Goal: Information Seeking & Learning: Compare options

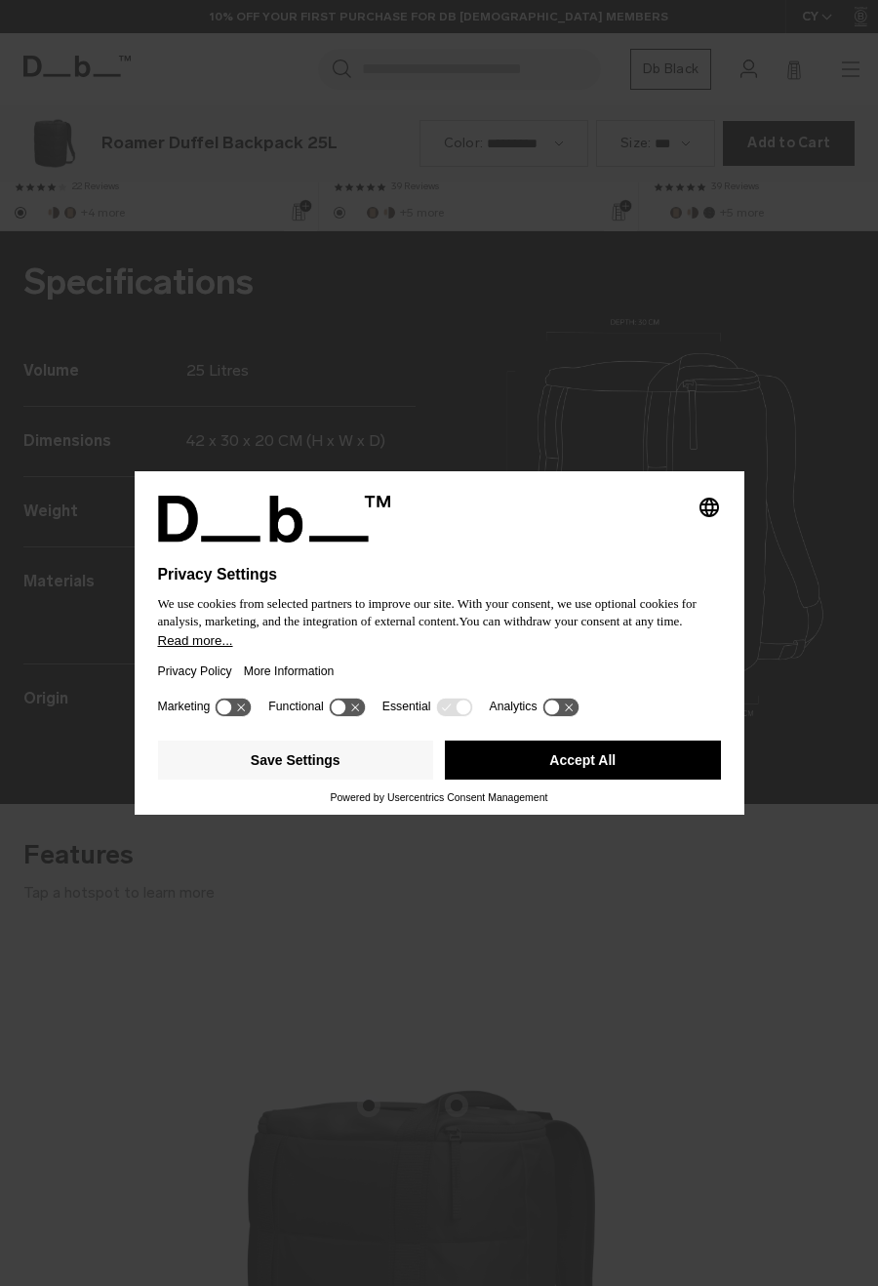
scroll to position [2573, 0]
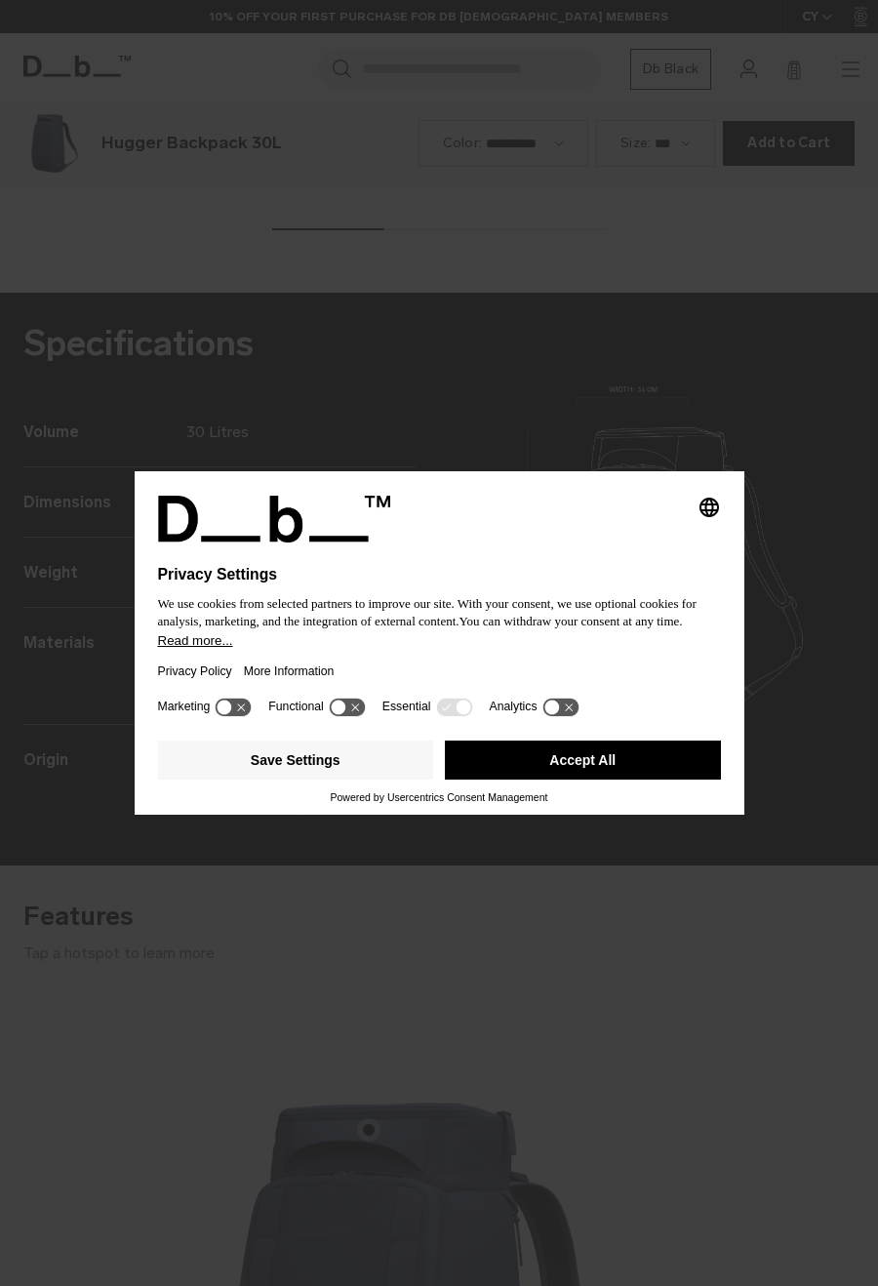
scroll to position [2573, 0]
